Goal: Book appointment/travel/reservation

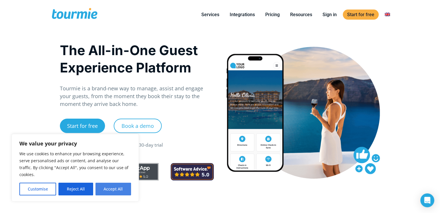
click at [111, 187] on button "Accept All" at bounding box center [113, 189] width 36 height 13
checkbox input "true"
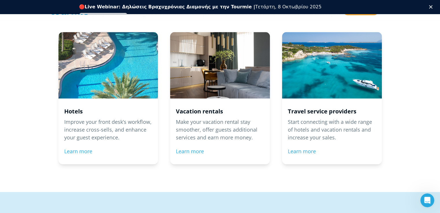
scroll to position [576, 0]
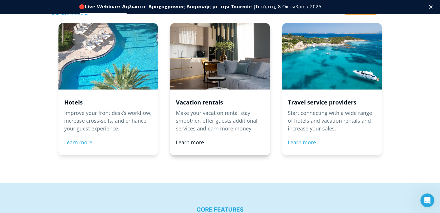
click at [199, 141] on link "Learn more" at bounding box center [190, 142] width 28 height 7
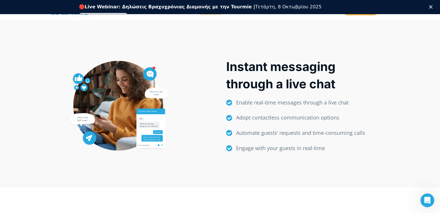
scroll to position [553, 0]
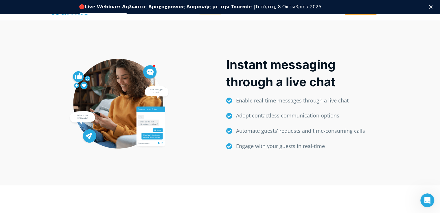
click at [439, 77] on div "Instant messaging through a live chat   Enable real-time messages through a l…" at bounding box center [220, 116] width 440 height 140
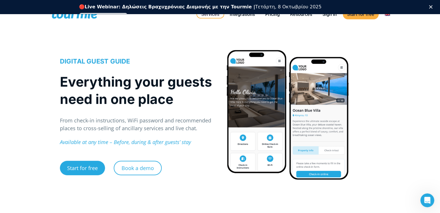
scroll to position [0, 0]
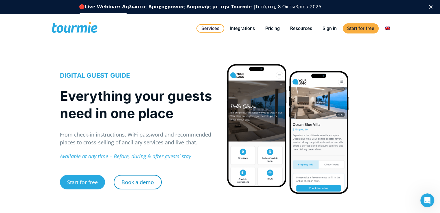
click at [141, 181] on link "Book a demo" at bounding box center [138, 182] width 48 height 14
